Goal: Navigation & Orientation: Find specific page/section

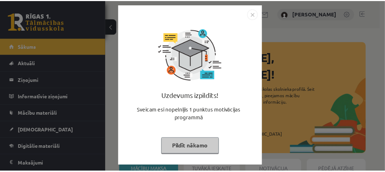
scroll to position [4, 0]
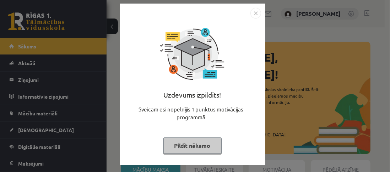
click at [255, 12] on img "Close" at bounding box center [255, 13] width 11 height 11
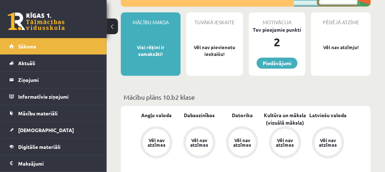
scroll to position [107, 0]
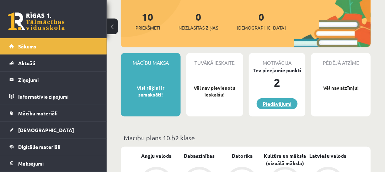
click at [279, 98] on link "Piedāvājumi" at bounding box center [276, 103] width 41 height 11
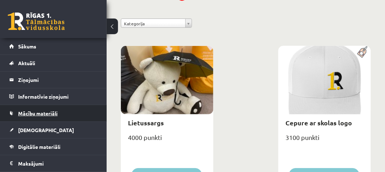
click at [74, 112] on link "Mācību materiāli" at bounding box center [53, 113] width 88 height 16
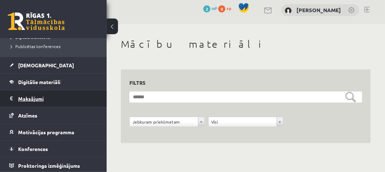
scroll to position [5, 0]
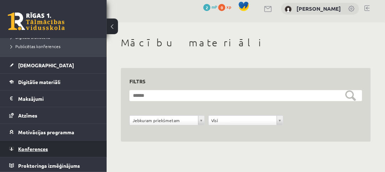
click at [77, 148] on link "Konferences" at bounding box center [53, 148] width 88 height 16
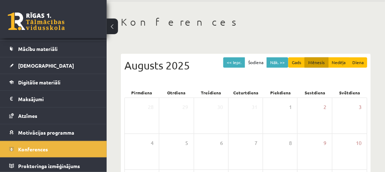
scroll to position [36, 0]
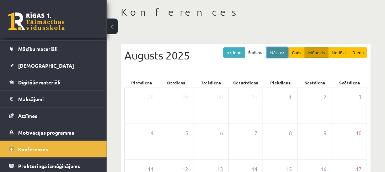
click at [280, 53] on button "Nāk. >>" at bounding box center [277, 52] width 22 height 10
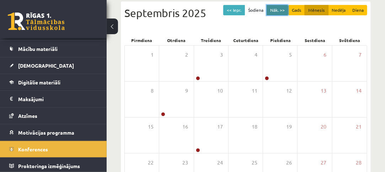
scroll to position [167, 0]
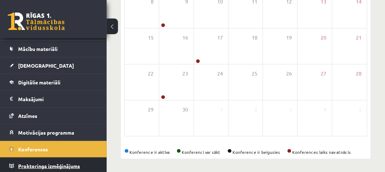
click at [38, 158] on link "Proktoringa izmēģinājums" at bounding box center [53, 165] width 88 height 16
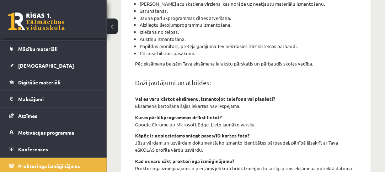
scroll to position [119, 0]
